Goal: Task Accomplishment & Management: Use online tool/utility

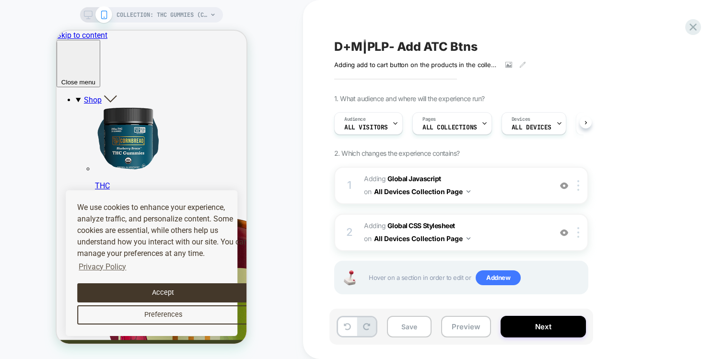
scroll to position [0, 0]
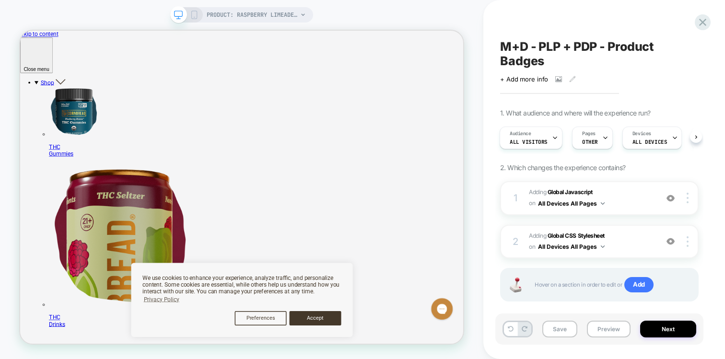
scroll to position [0, 1]
click at [601, 335] on button "Preview" at bounding box center [609, 329] width 44 height 17
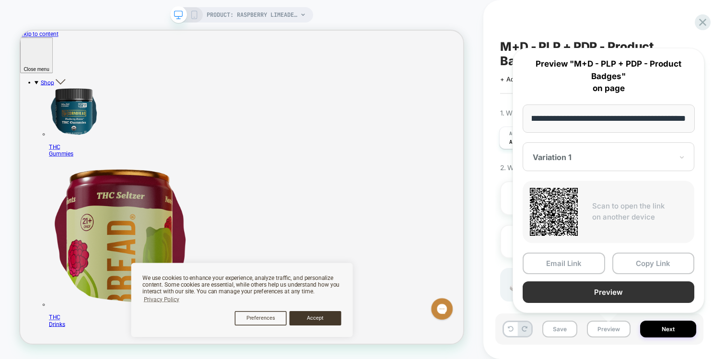
scroll to position [0, 0]
click at [585, 293] on button "Preview" at bounding box center [609, 293] width 172 height 22
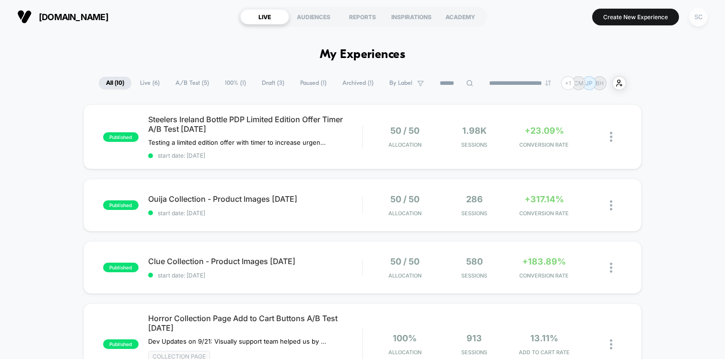
click at [692, 19] on div "SC" at bounding box center [698, 17] width 19 height 19
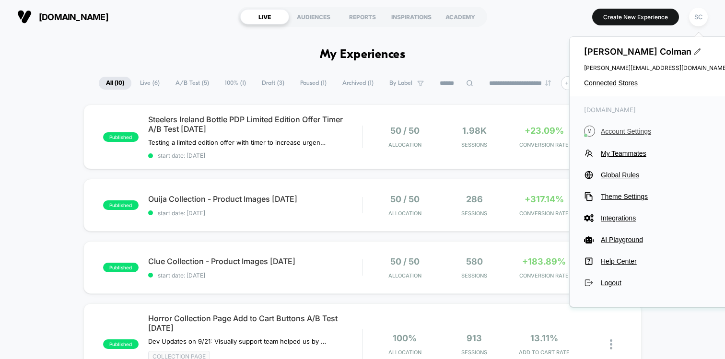
click at [619, 126] on button "M Account Settings" at bounding box center [656, 131] width 144 height 11
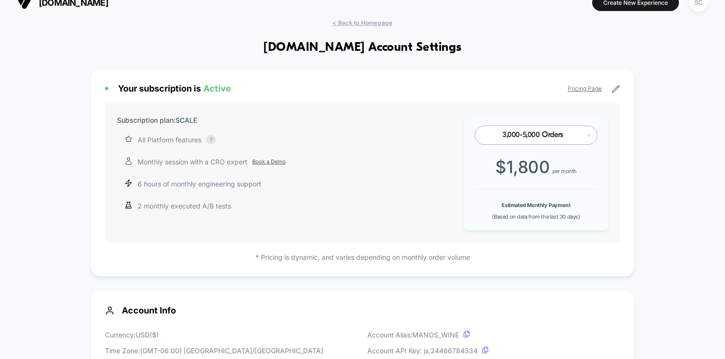
scroll to position [27, 0]
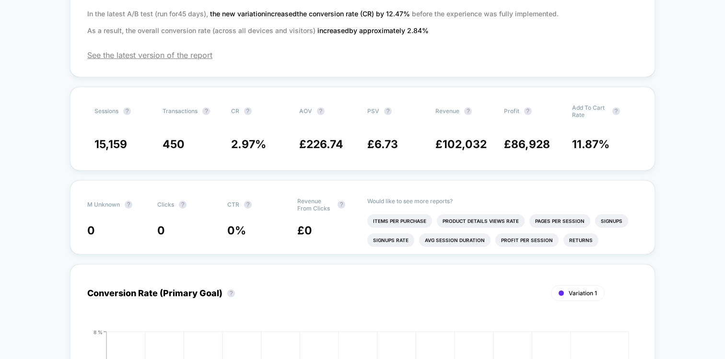
scroll to position [189, 0]
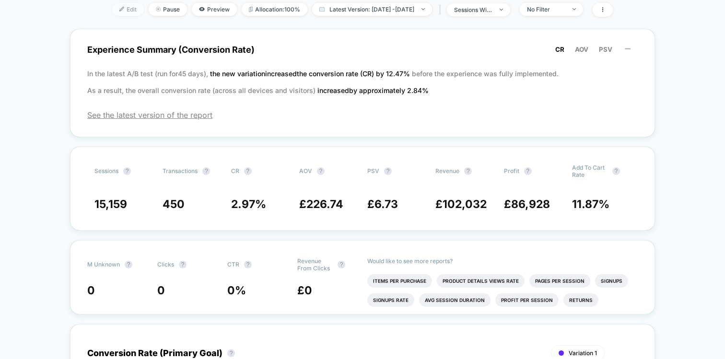
click at [118, 16] on span "Edit" at bounding box center [128, 9] width 32 height 13
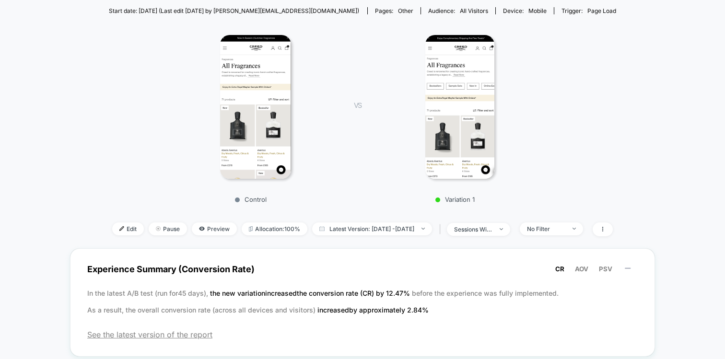
scroll to position [110, 0]
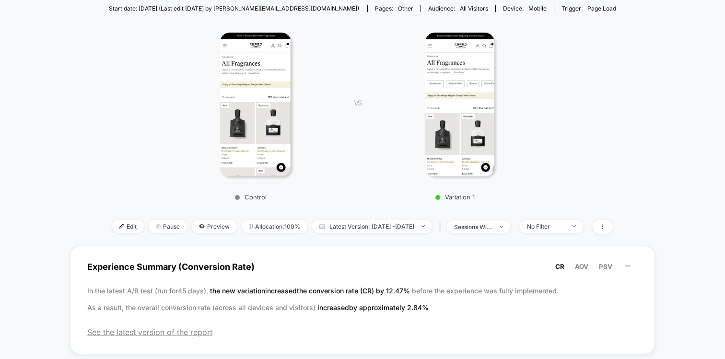
click at [112, 216] on div "< Back to all live experiences M - All Fragrances PLP - Quick Links LIVE Click …" at bounding box center [363, 93] width 508 height 306
click at [112, 225] on span "Edit" at bounding box center [128, 226] width 32 height 13
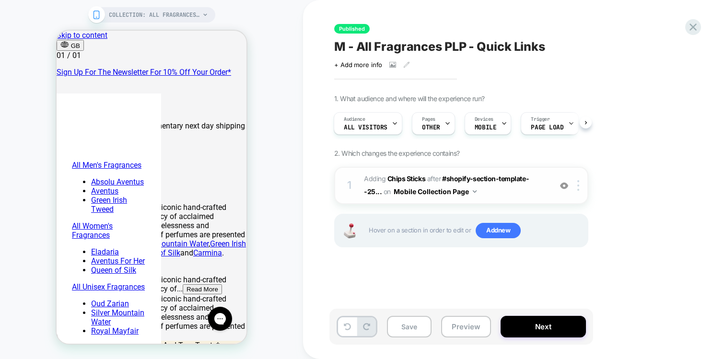
click at [534, 191] on span "#_loomi_addon_1753102569962 Adding Chips Sticks AFTER #shopify-section-template…" at bounding box center [455, 186] width 183 height 26
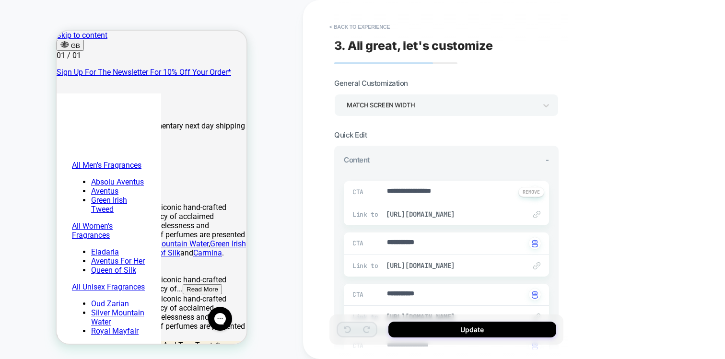
type textarea "*"
click at [343, 29] on button "< Back to experience" at bounding box center [360, 26] width 70 height 15
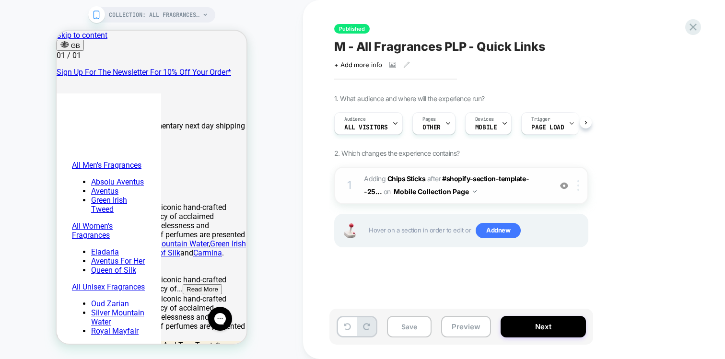
scroll to position [0, 0]
click at [576, 183] on div at bounding box center [580, 185] width 16 height 11
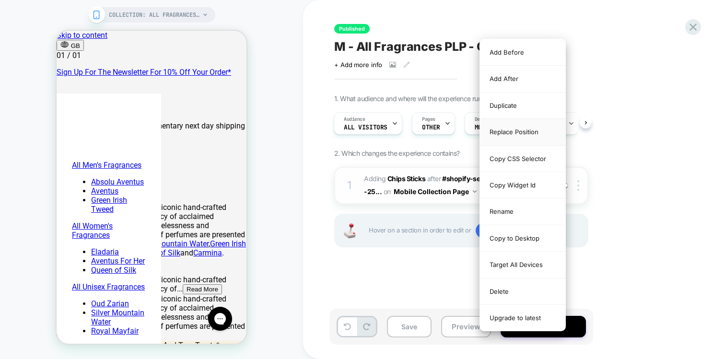
click at [529, 135] on div "Replace Position" at bounding box center [522, 132] width 85 height 26
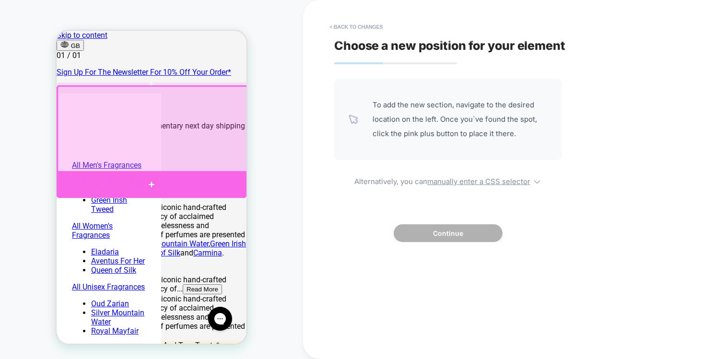
click at [207, 180] on div at bounding box center [152, 184] width 190 height 27
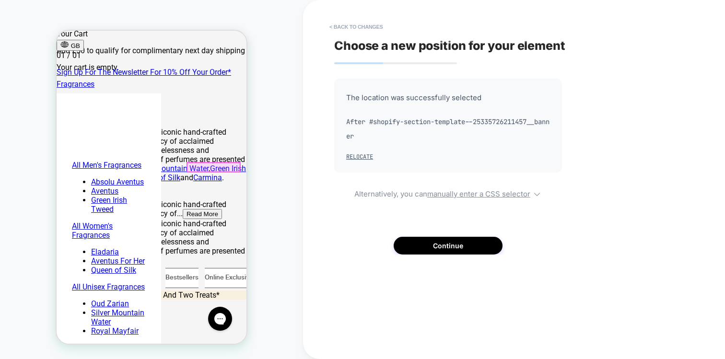
scroll to position [0, 0]
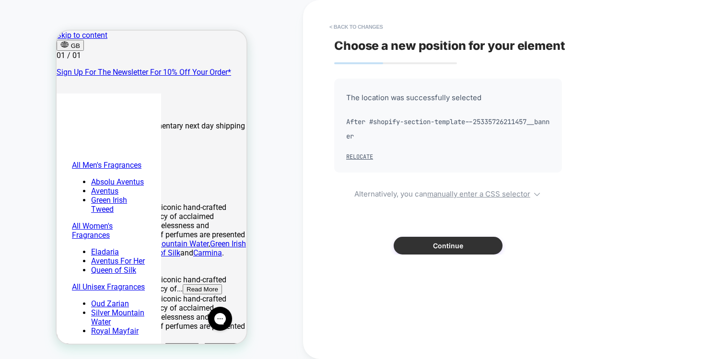
click at [468, 250] on button "Continue" at bounding box center [448, 246] width 109 height 18
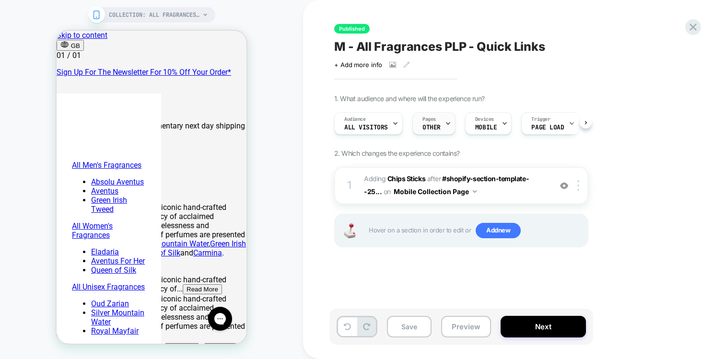
scroll to position [0, 0]
click at [413, 329] on button "Save" at bounding box center [409, 327] width 45 height 22
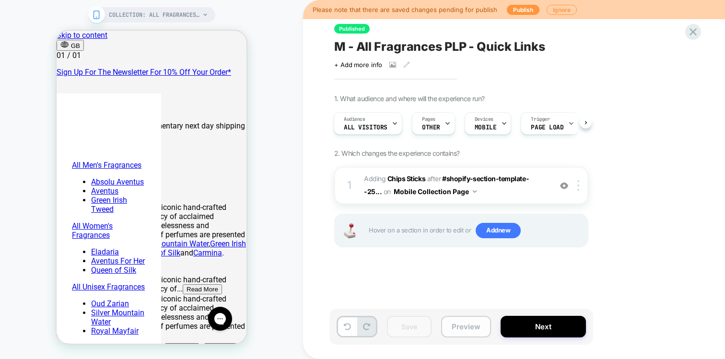
click at [461, 330] on button "Preview" at bounding box center [466, 327] width 50 height 22
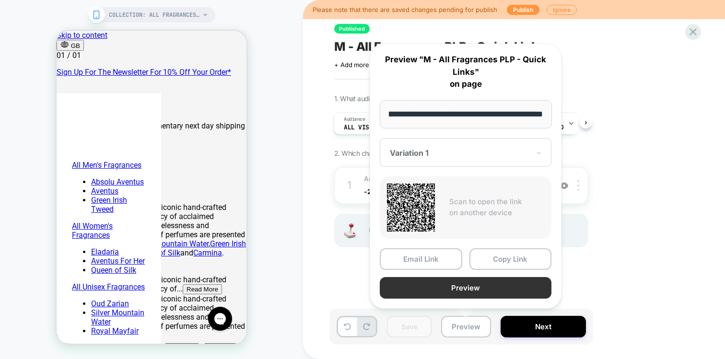
scroll to position [0, 0]
click at [473, 290] on button "Preview" at bounding box center [466, 288] width 172 height 22
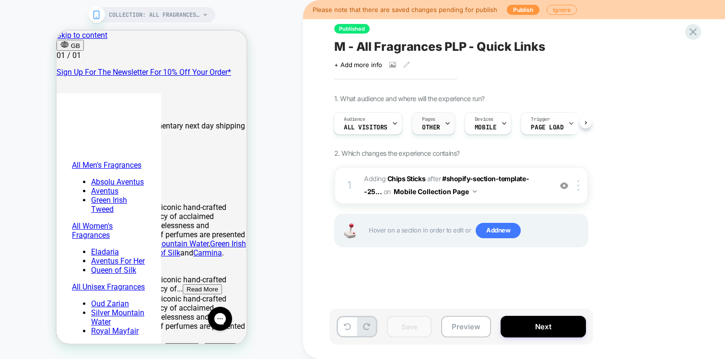
click at [435, 128] on span "OTHER" at bounding box center [431, 127] width 18 height 7
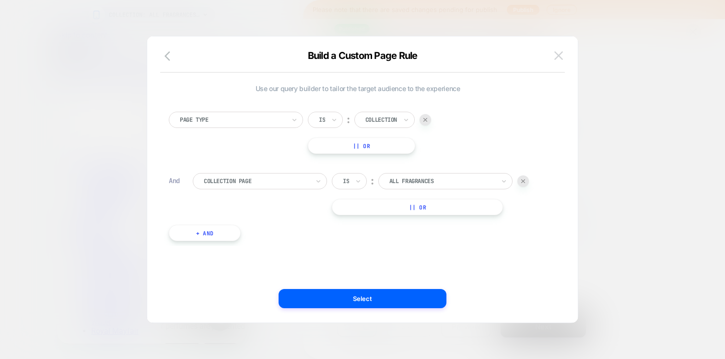
click at [557, 52] on img at bounding box center [559, 55] width 9 height 8
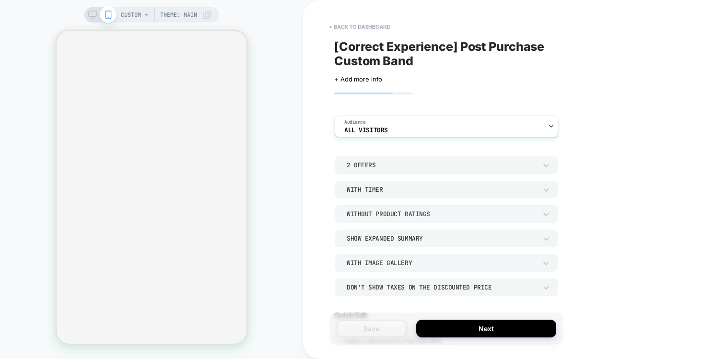
type textarea "*"
click at [352, 29] on button "< back to dashboard" at bounding box center [360, 26] width 71 height 15
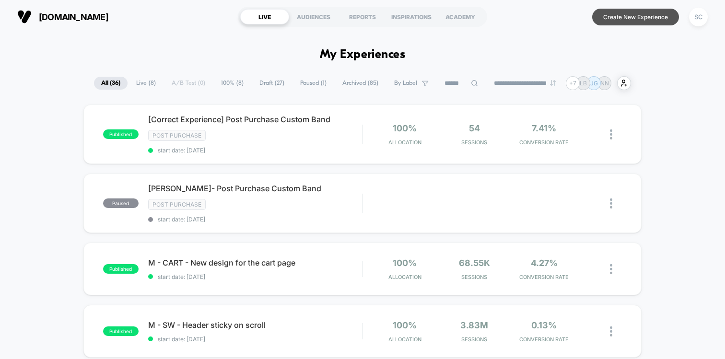
click at [631, 21] on button "Create New Experience" at bounding box center [636, 17] width 87 height 17
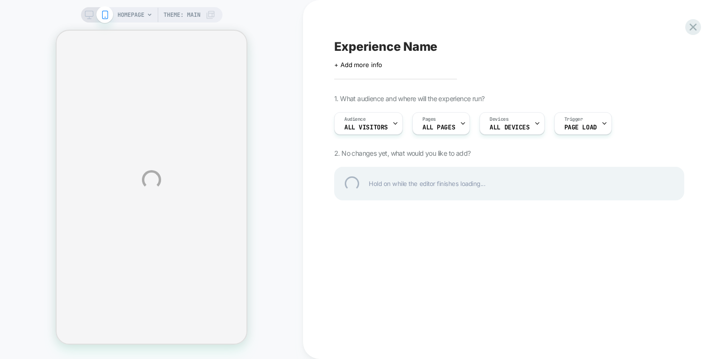
click at [432, 122] on div "HOMEPAGE Theme: MAIN Experience Name Click to edit experience details + Add mor…" at bounding box center [362, 179] width 725 height 359
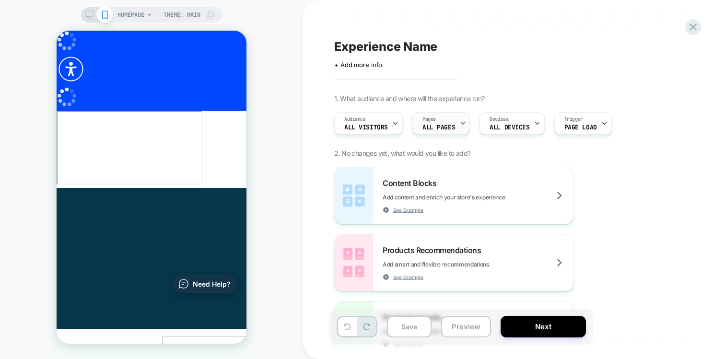
click at [435, 131] on div "Pages ALL PAGES" at bounding box center [439, 124] width 52 height 22
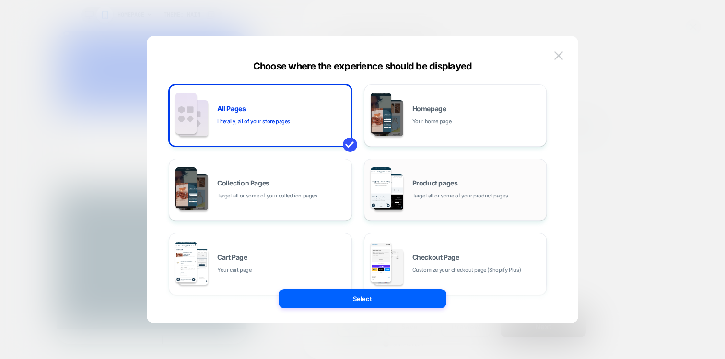
click at [418, 186] on span "Product pages" at bounding box center [436, 183] width 46 height 7
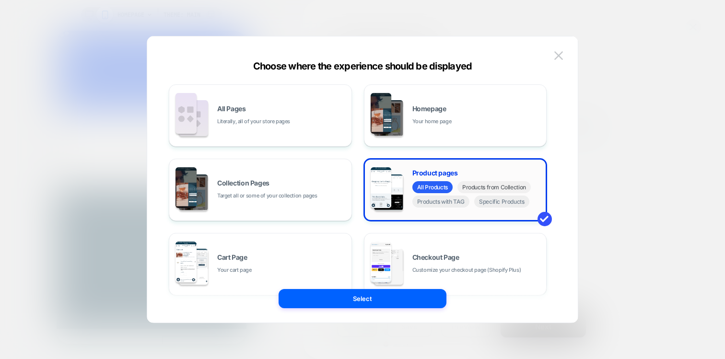
click at [469, 190] on span "Products from Collection" at bounding box center [494, 187] width 73 height 12
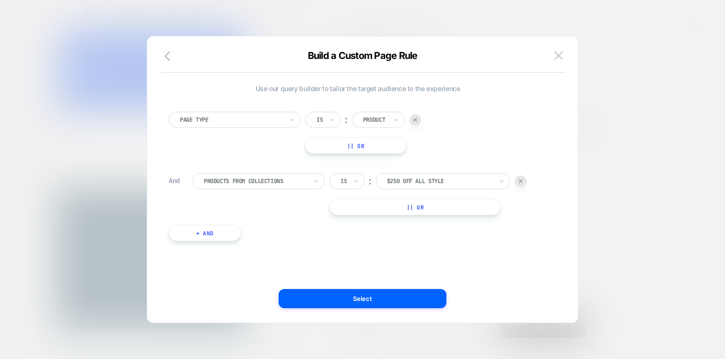
click at [383, 181] on div "$250 Off all style" at bounding box center [443, 181] width 134 height 16
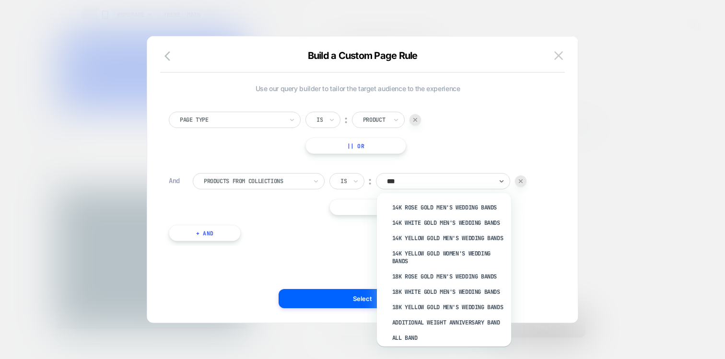
type input "****"
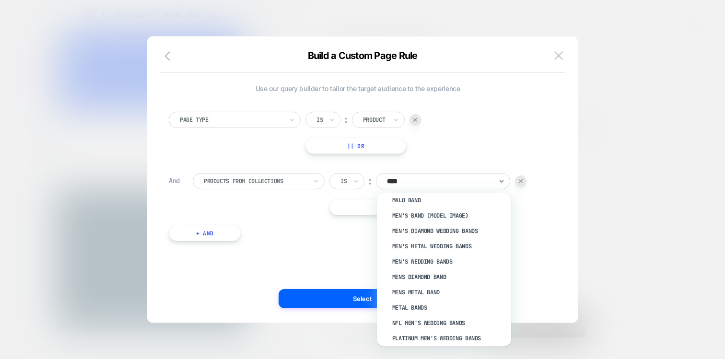
scroll to position [675, 0]
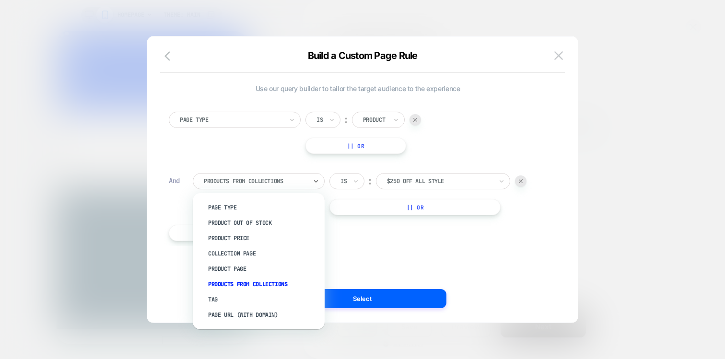
click at [262, 182] on div at bounding box center [255, 181] width 103 height 9
click at [224, 296] on div "Tag" at bounding box center [263, 299] width 122 height 15
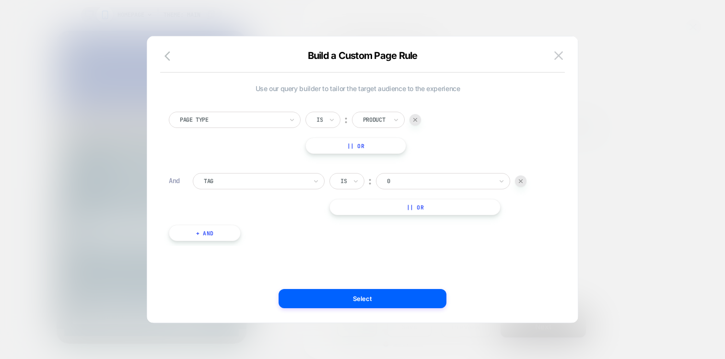
click at [414, 181] on div at bounding box center [440, 181] width 106 height 9
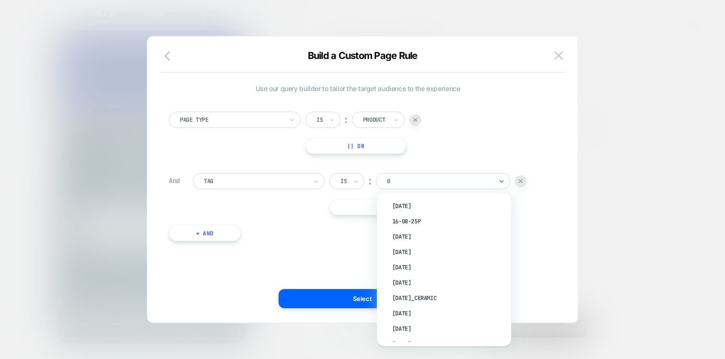
scroll to position [2143, 0]
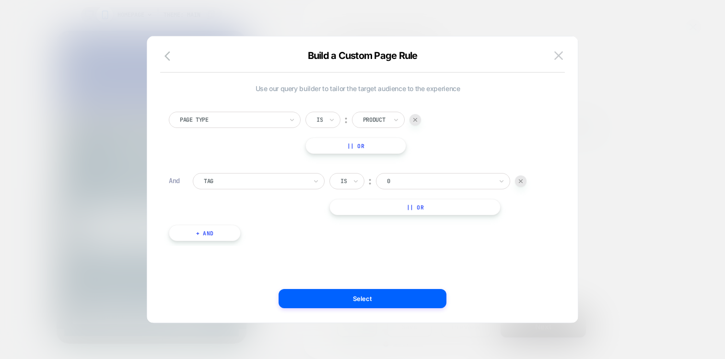
click at [394, 184] on div at bounding box center [440, 181] width 106 height 9
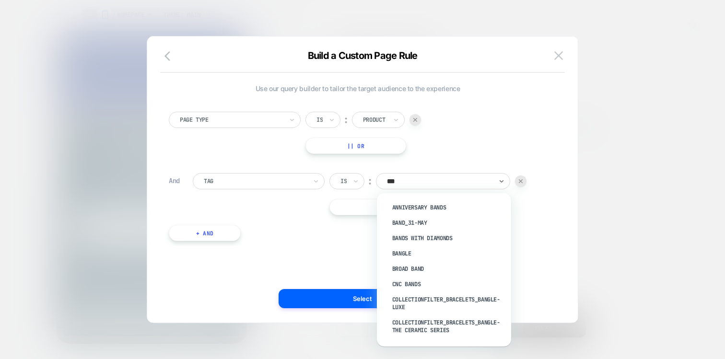
type input "****"
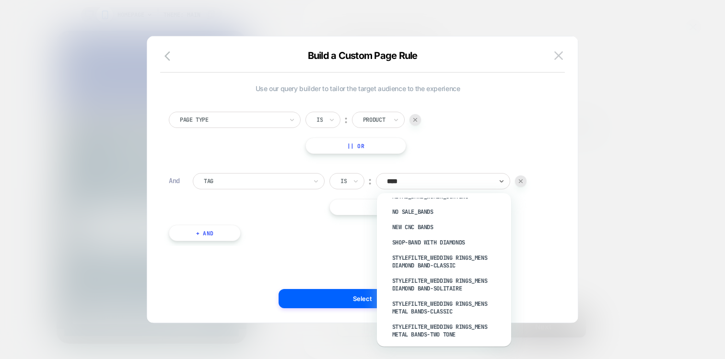
scroll to position [334, 0]
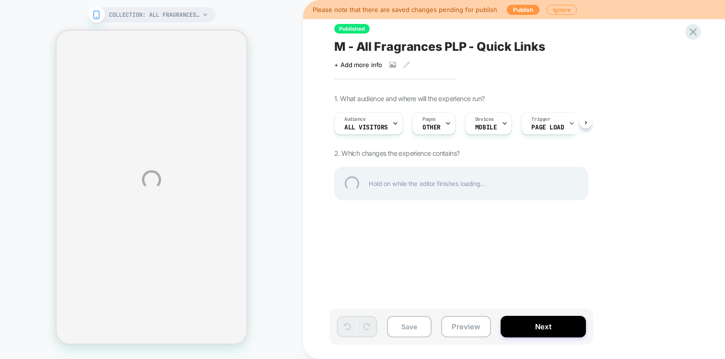
click at [520, 11] on div "COLLECTION: All Fragrances (Category) COLLECTION: All Fragrances (Category) Ple…" at bounding box center [362, 179] width 725 height 359
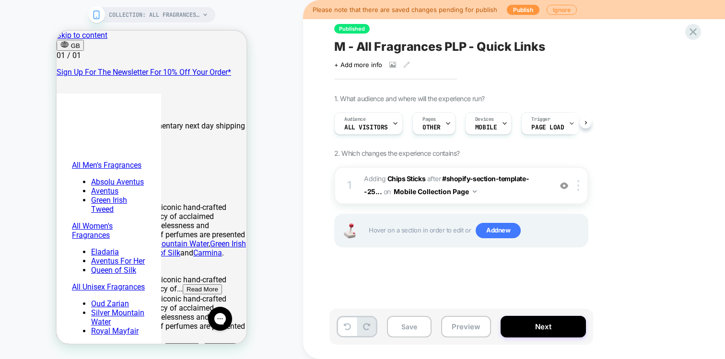
scroll to position [0, 0]
click at [521, 11] on button "Publish" at bounding box center [523, 10] width 33 height 10
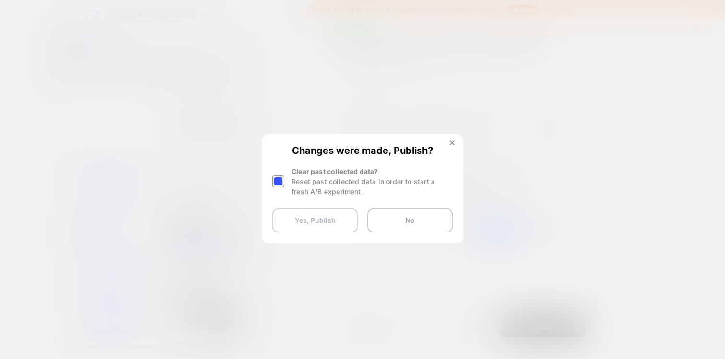
click at [303, 216] on button "Yes, Publish" at bounding box center [315, 221] width 85 height 24
